Goal: Check status: Check status

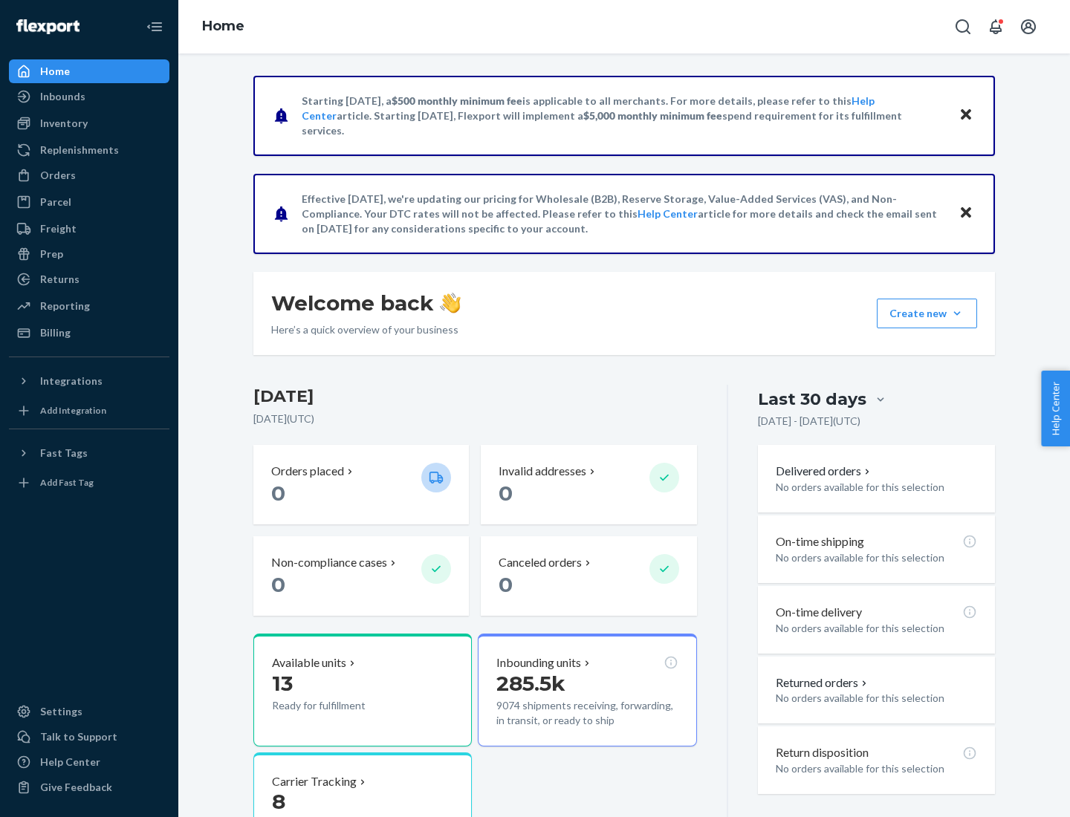
click at [957, 314] on button "Create new Create new inbound Create new order Create new product" at bounding box center [927, 314] width 100 height 30
click at [62, 97] on div "Inbounds" at bounding box center [62, 96] width 45 height 15
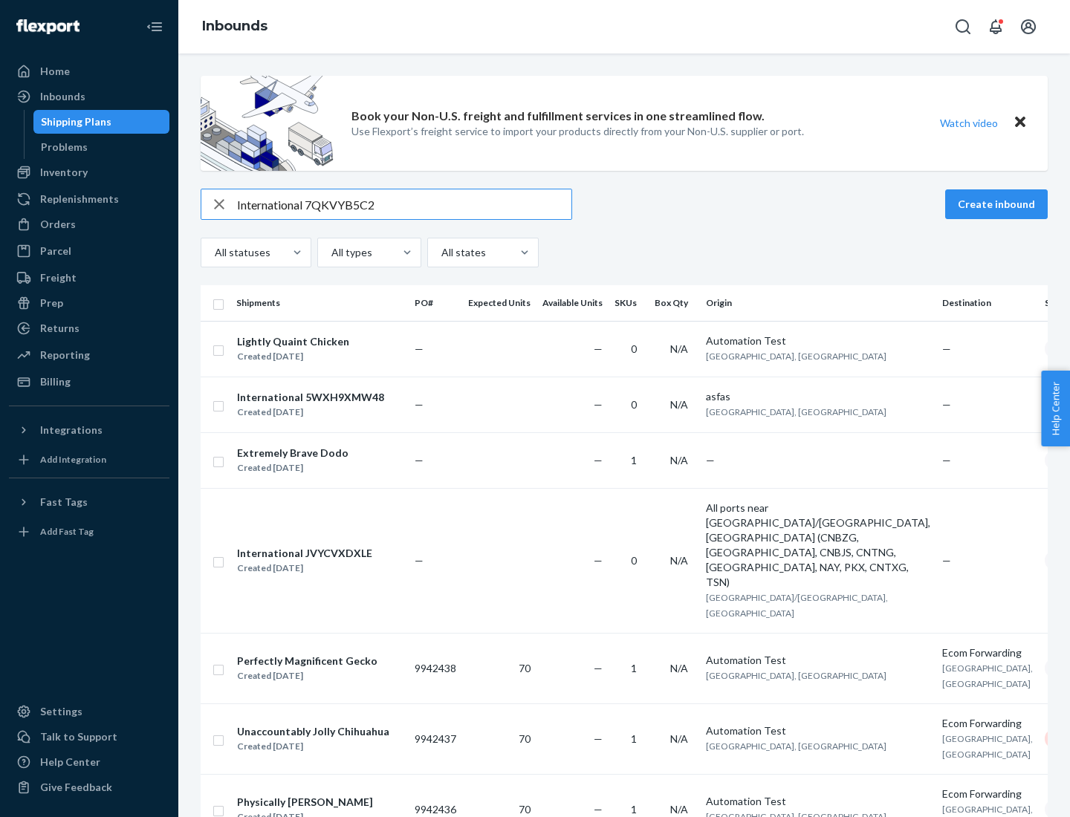
type input "International 7QKVYB5C29"
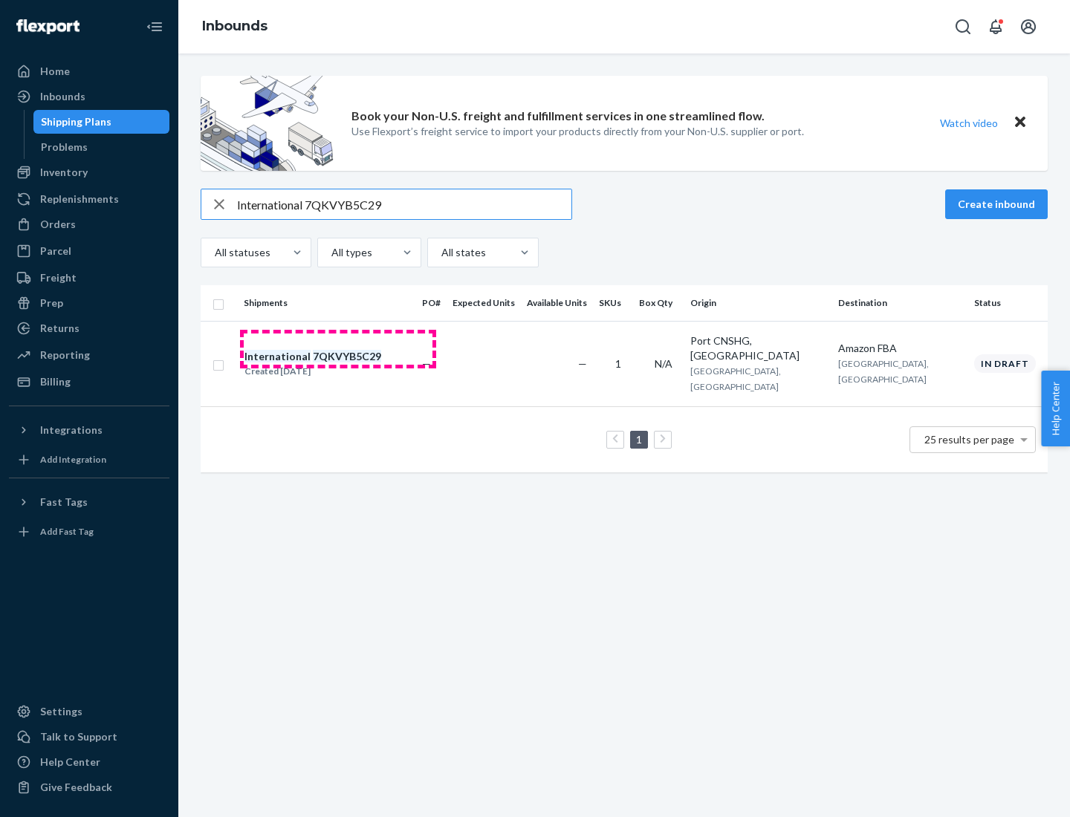
click at [338, 364] on div "Created [DATE]" at bounding box center [312, 371] width 137 height 15
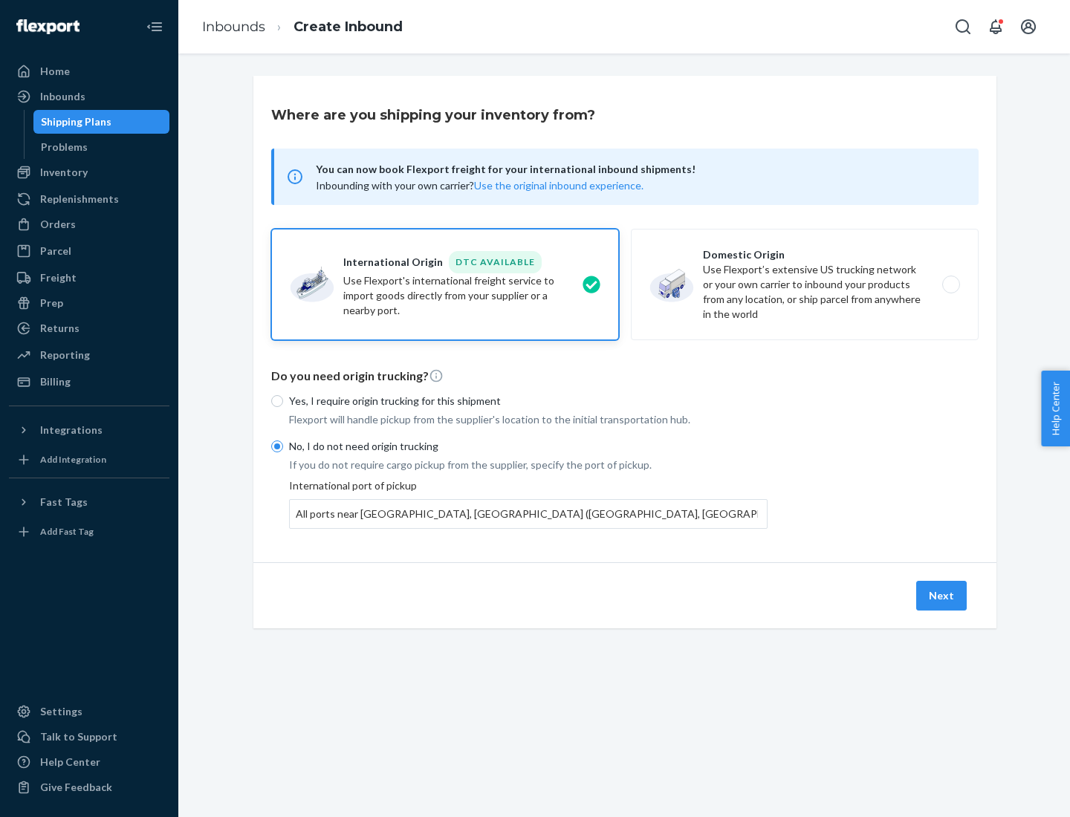
click at [942, 595] on button "Next" at bounding box center [941, 596] width 51 height 30
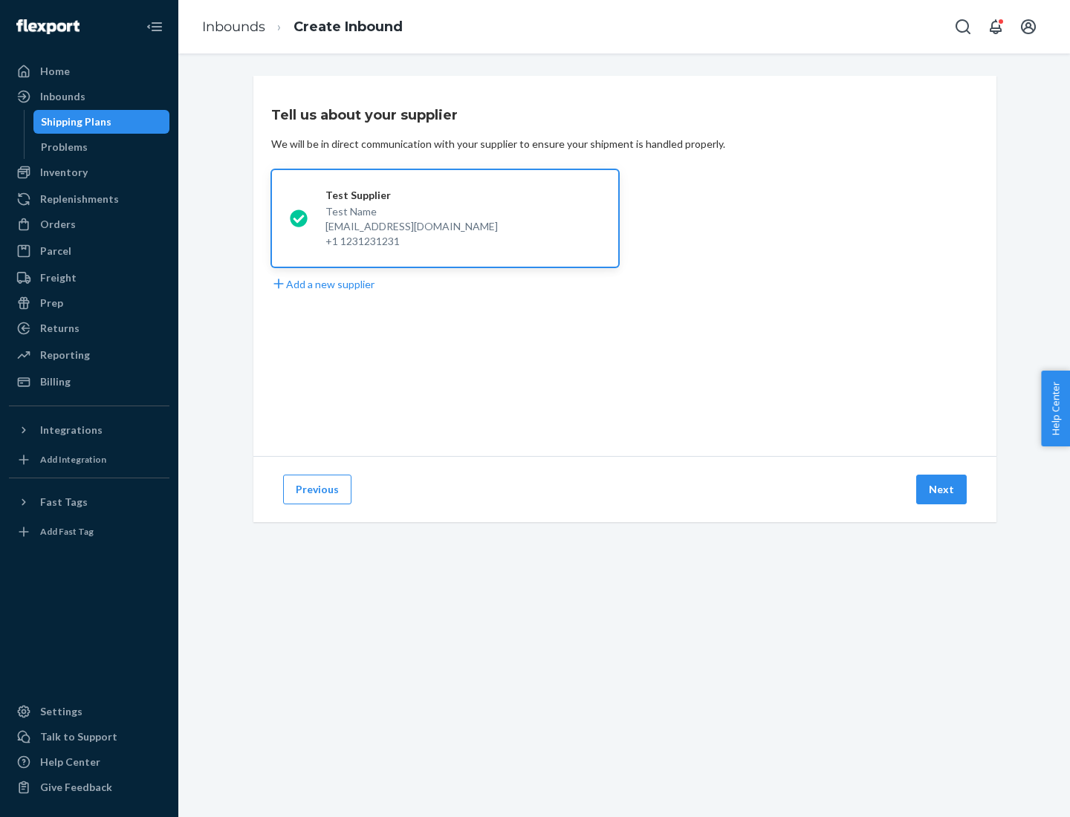
click at [942, 490] on button "Next" at bounding box center [941, 490] width 51 height 30
